Goal: Information Seeking & Learning: Compare options

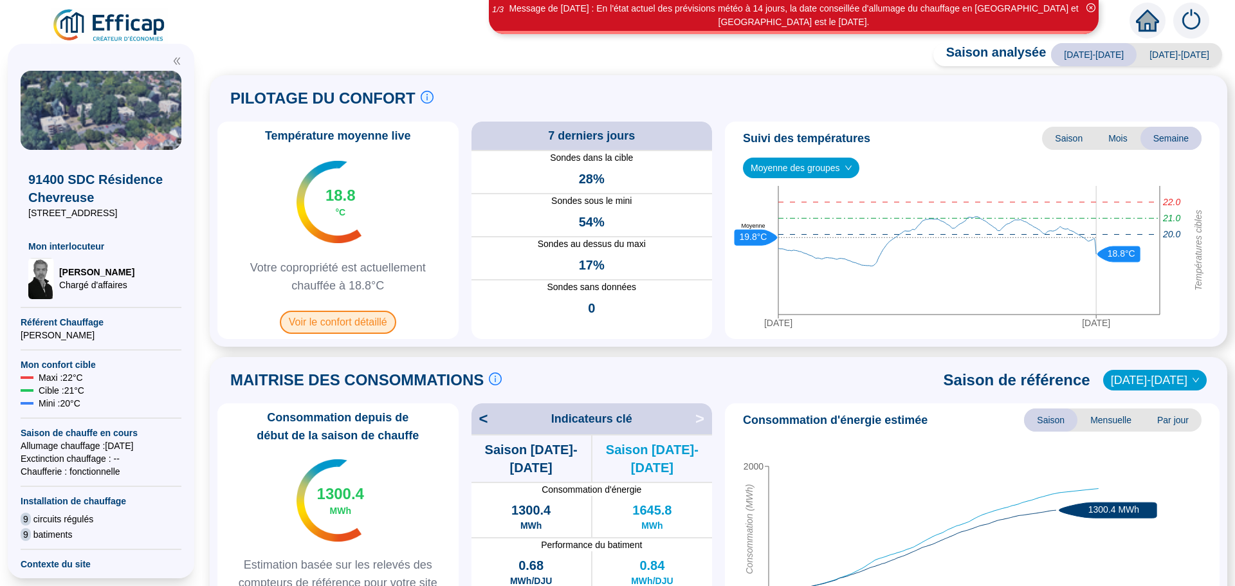
click at [355, 319] on span "Voir le confort détaillé" at bounding box center [338, 322] width 116 height 23
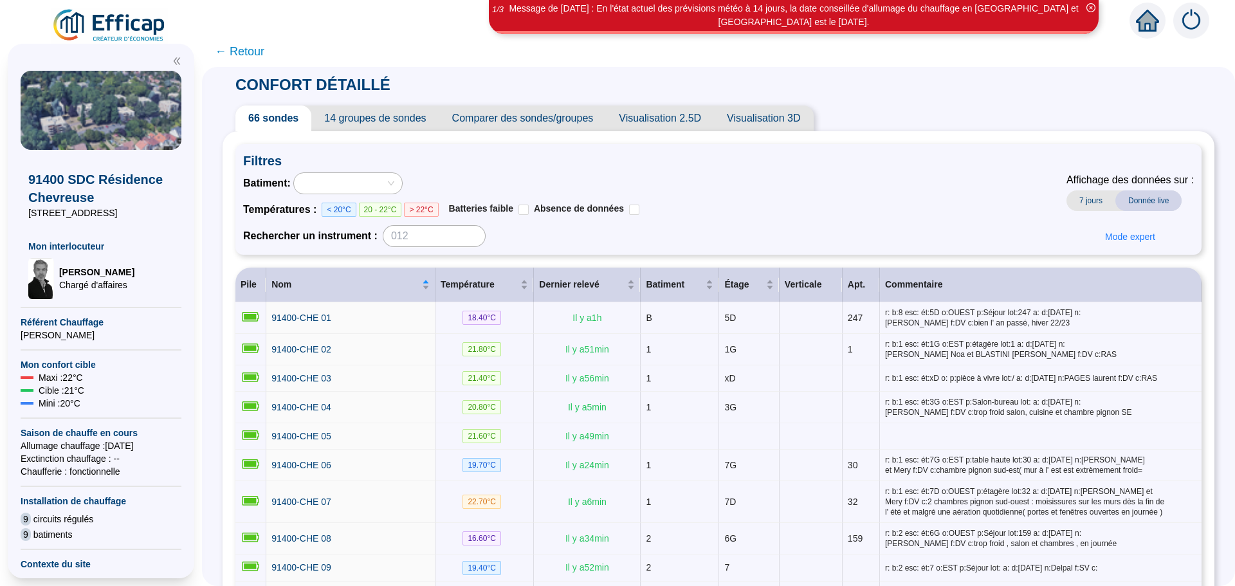
click at [510, 125] on span "Comparer des sondes/groupes" at bounding box center [522, 119] width 167 height 26
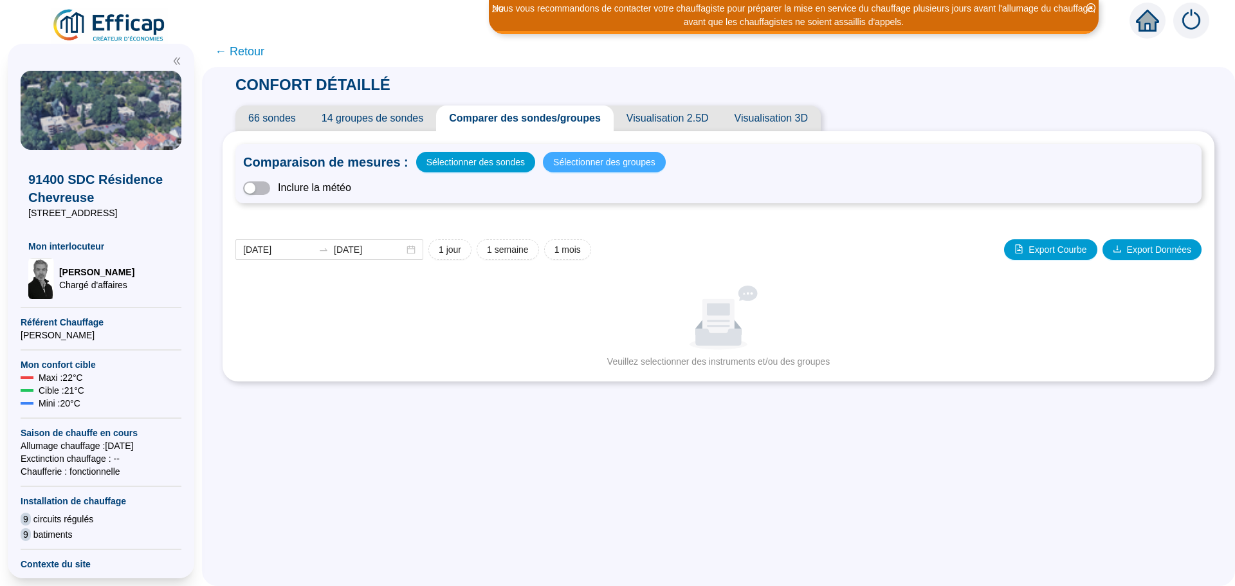
click at [579, 170] on span "Sélectionner des groupes" at bounding box center [604, 162] width 102 height 18
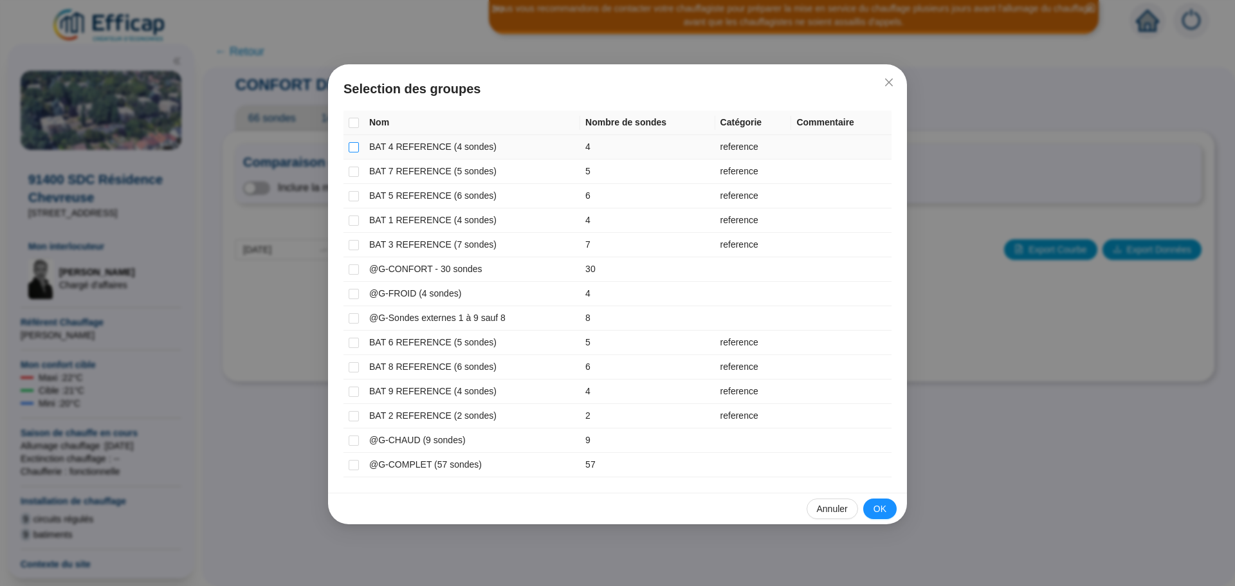
click at [353, 149] on input "checkbox" at bounding box center [354, 147] width 10 height 10
checkbox input "true"
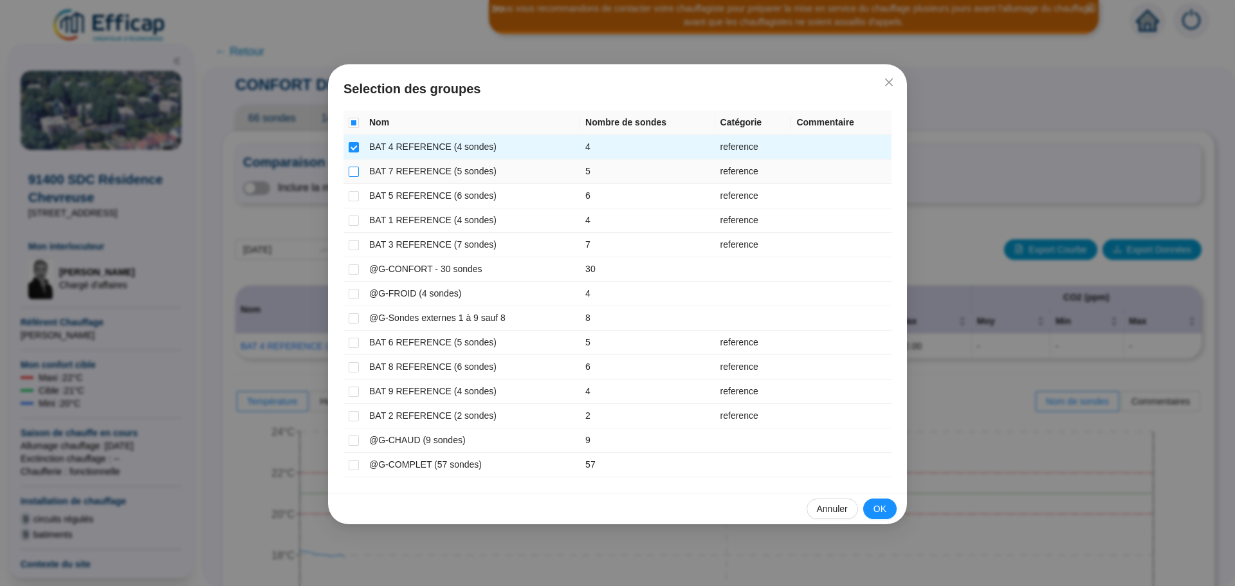
click at [353, 175] on input "checkbox" at bounding box center [354, 172] width 10 height 10
checkbox input "true"
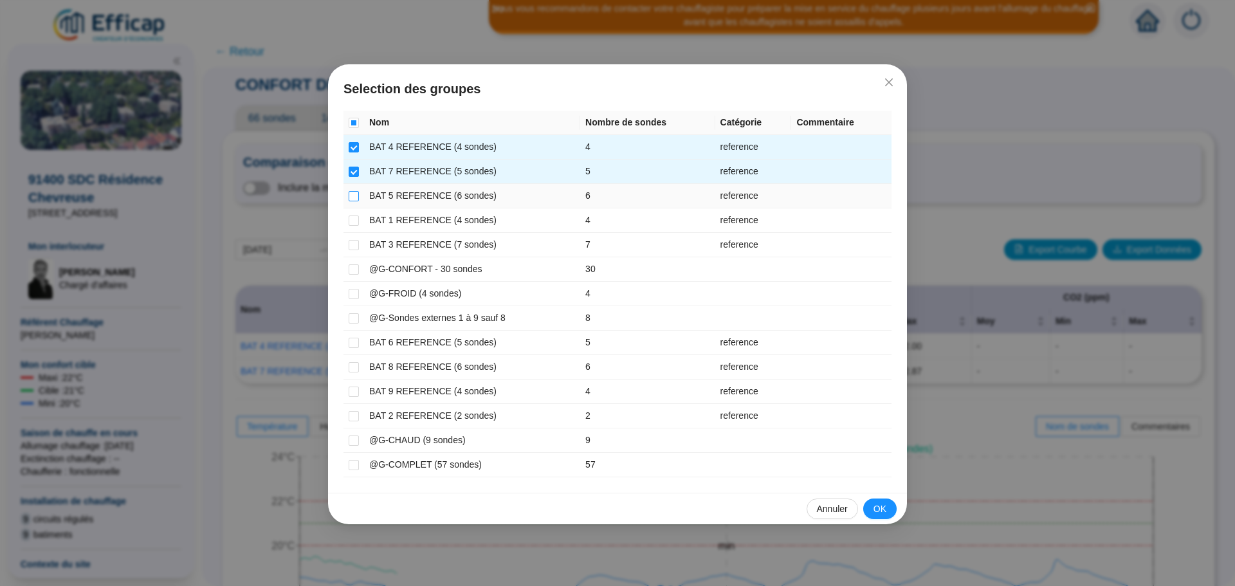
click at [353, 194] on input "checkbox" at bounding box center [354, 196] width 10 height 10
checkbox input "true"
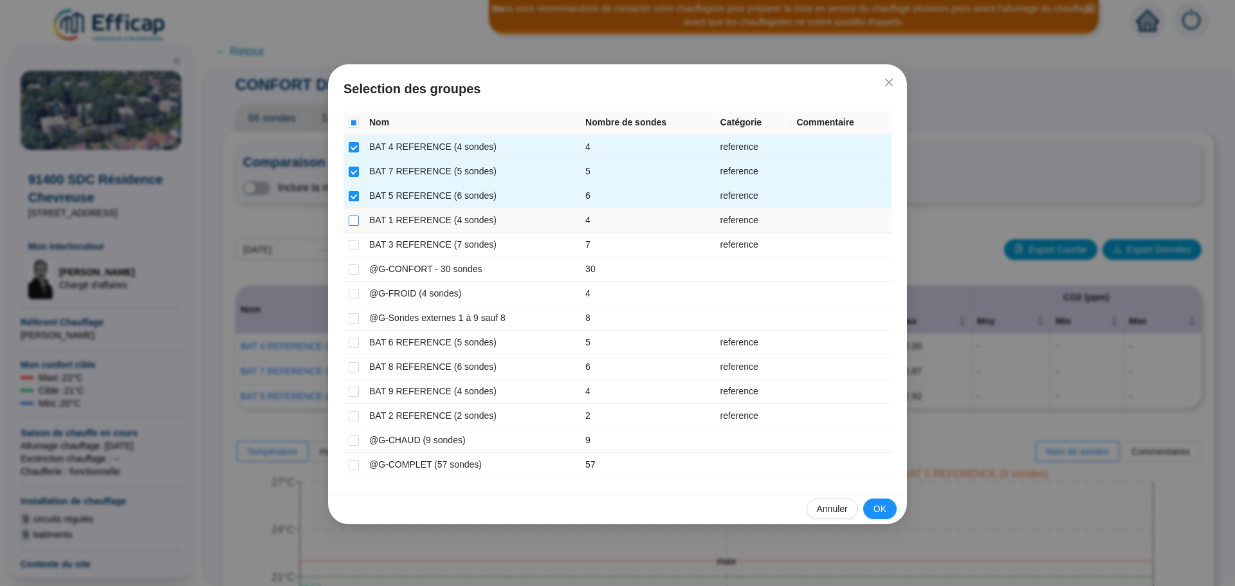
click at [351, 217] on input "checkbox" at bounding box center [354, 221] width 10 height 10
checkbox input "true"
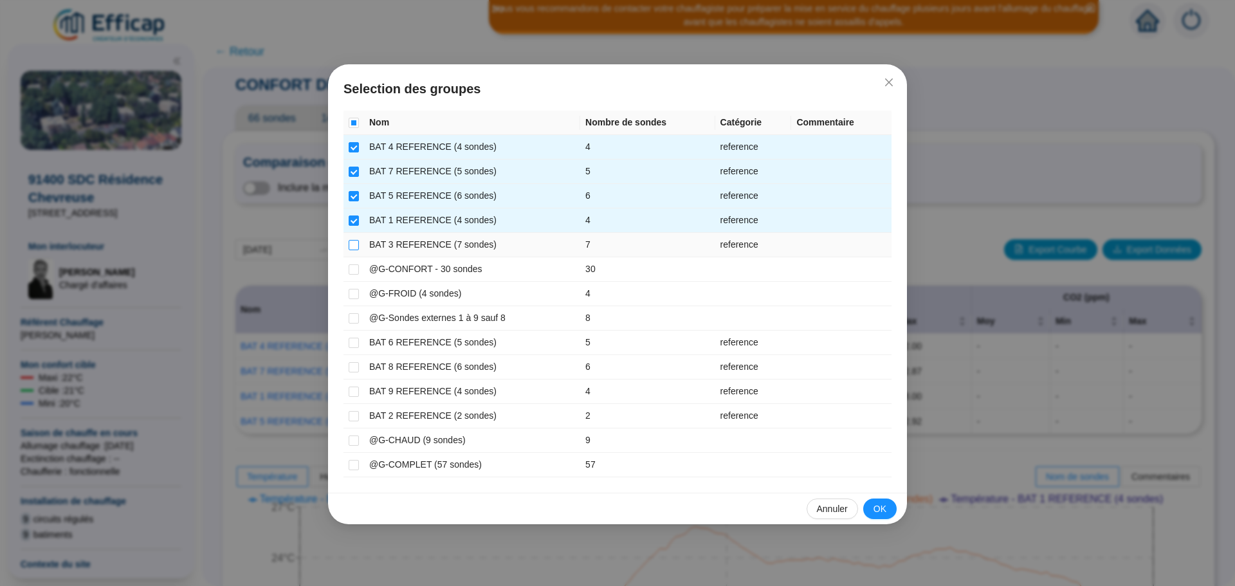
click at [351, 240] on input "checkbox" at bounding box center [354, 245] width 10 height 10
checkbox input "true"
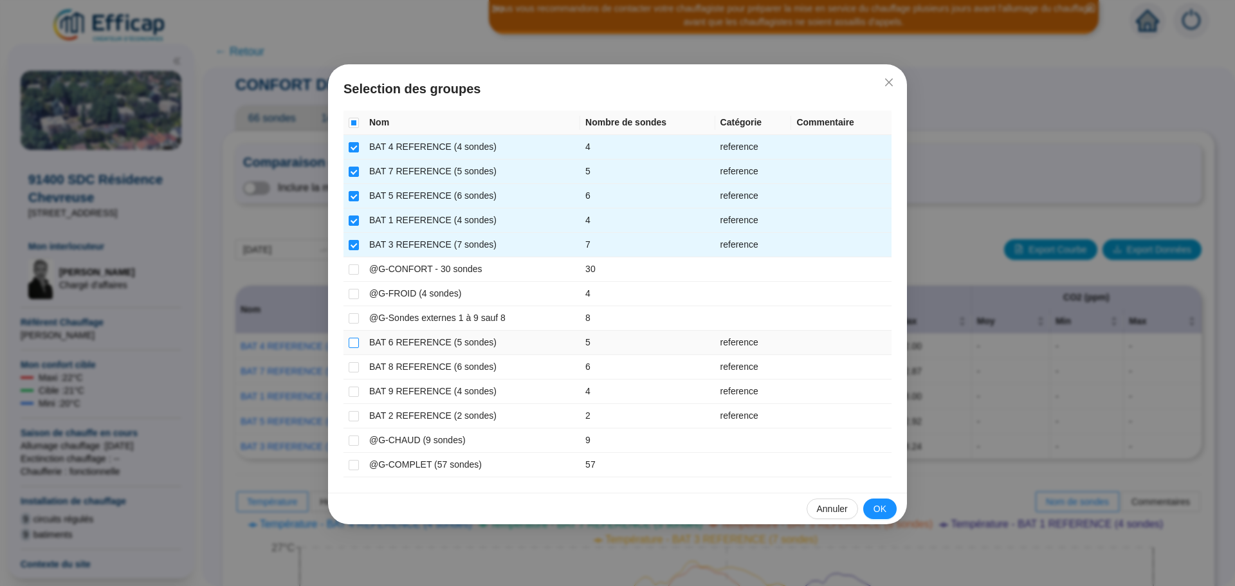
click at [352, 346] on input "checkbox" at bounding box center [354, 343] width 10 height 10
checkbox input "true"
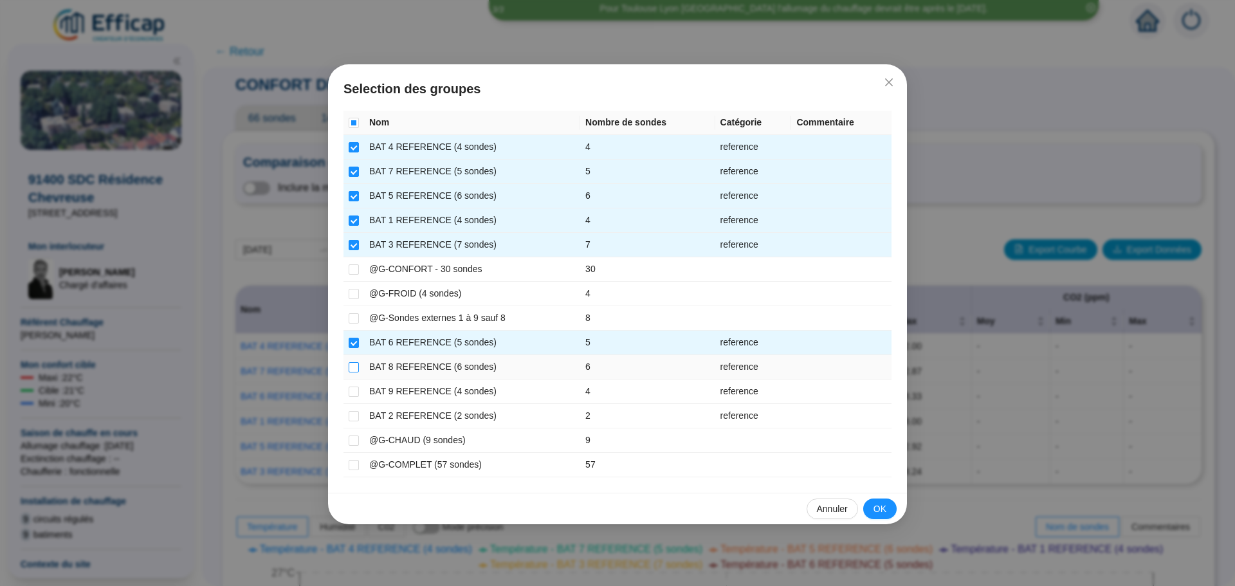
click at [351, 365] on input "checkbox" at bounding box center [354, 367] width 10 height 10
checkbox input "true"
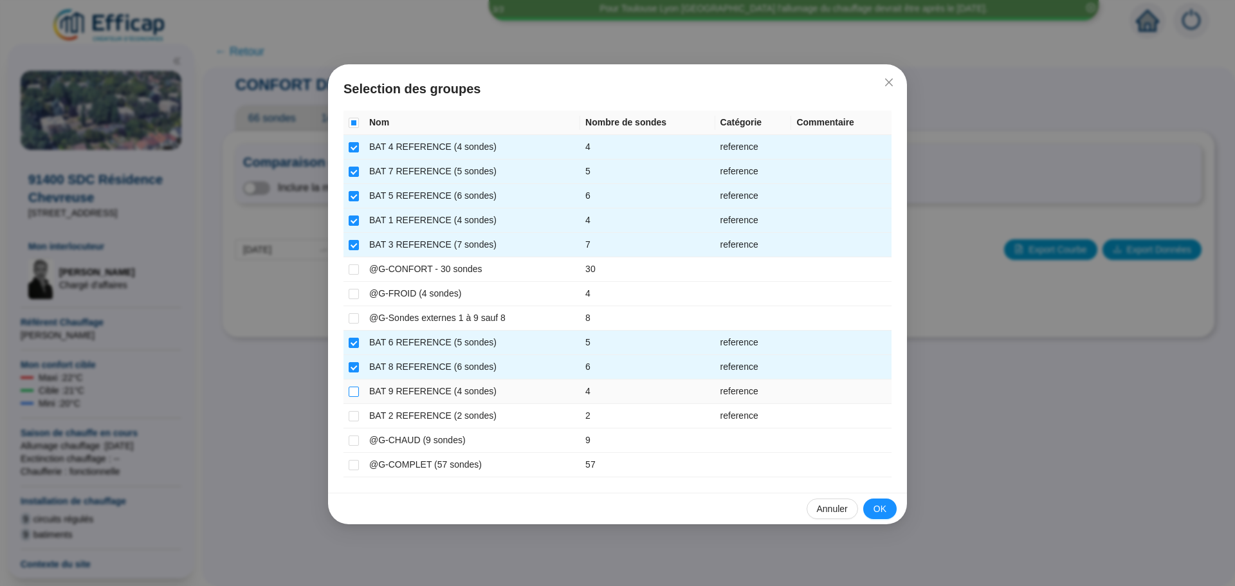
click at [356, 389] on input "checkbox" at bounding box center [354, 392] width 10 height 10
checkbox input "true"
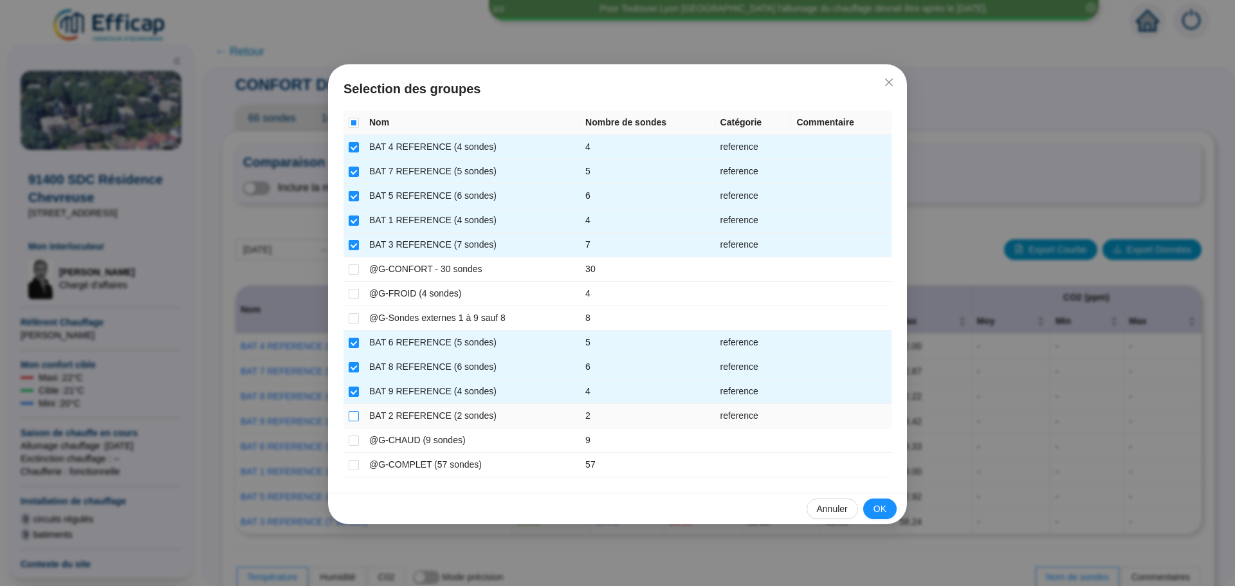
click at [353, 418] on input "checkbox" at bounding box center [354, 416] width 10 height 10
checkbox input "true"
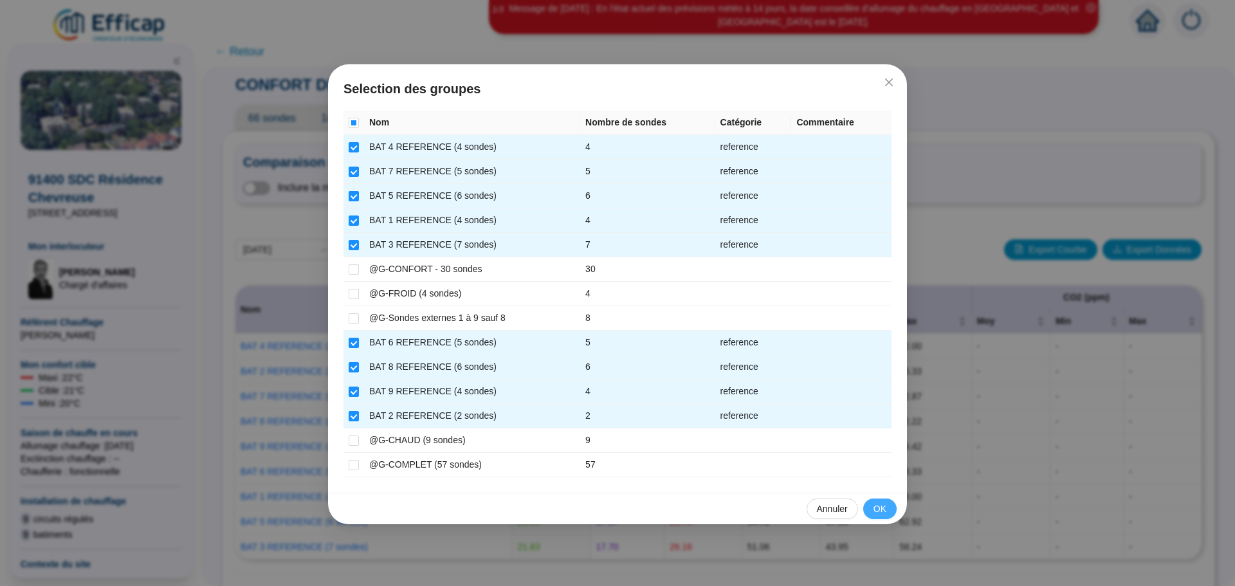
click at [878, 513] on span "OK" at bounding box center [880, 510] width 13 height 14
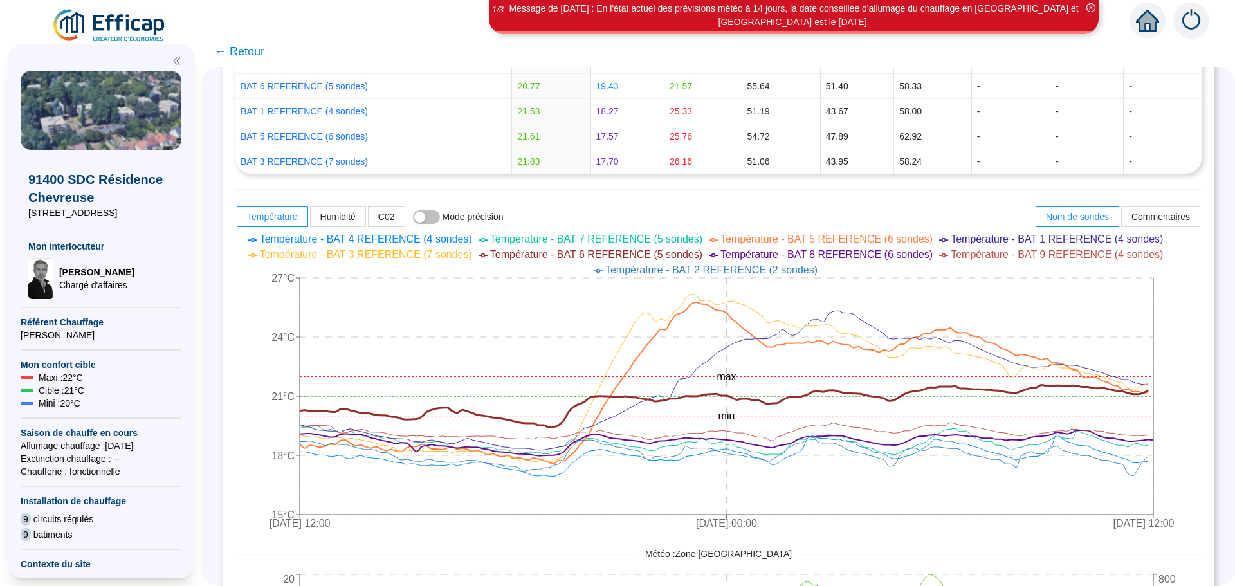
scroll to position [386, 0]
